Goal: Information Seeking & Learning: Learn about a topic

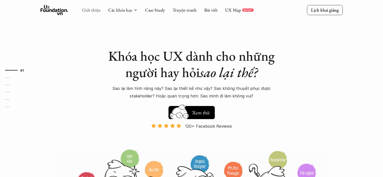
click at [91, 10] on link "Giới thiệu" at bounding box center [91, 10] width 19 height 6
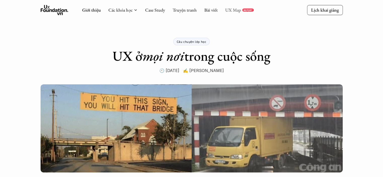
click at [237, 10] on link "UX Map" at bounding box center [233, 10] width 16 height 6
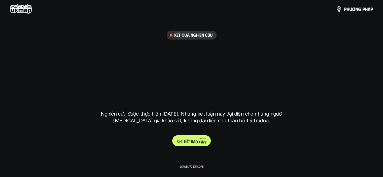
click at [191, 139] on p "C h i t i ế t b á o c á o" at bounding box center [191, 140] width 28 height 5
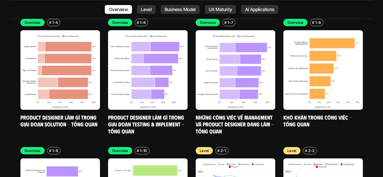
scroll to position [1870, 0]
